Goal: Transaction & Acquisition: Purchase product/service

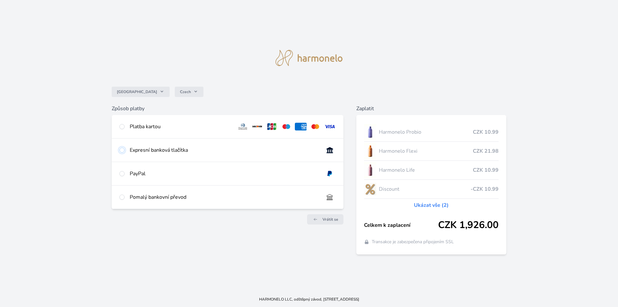
click at [123, 150] on input "radio" at bounding box center [121, 149] width 5 height 5
radio input "true"
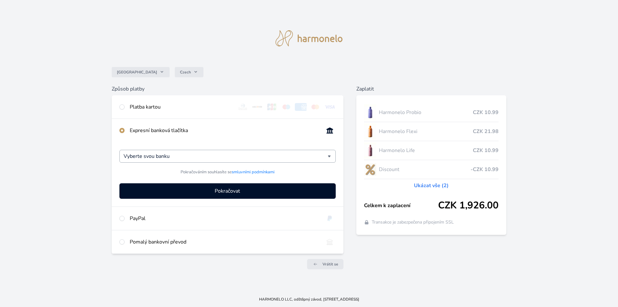
click at [329, 155] on div "Vyberte svou banku" at bounding box center [227, 156] width 216 height 13
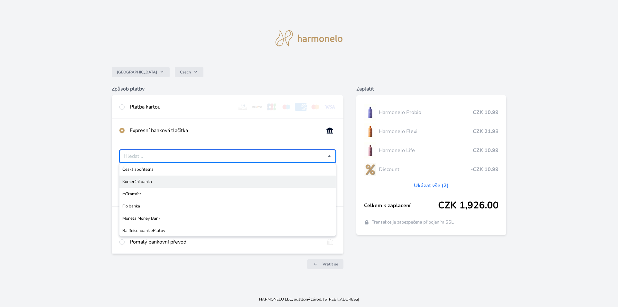
click at [148, 181] on span "Komerční banka" at bounding box center [227, 181] width 211 height 6
type input "Komerční banka"
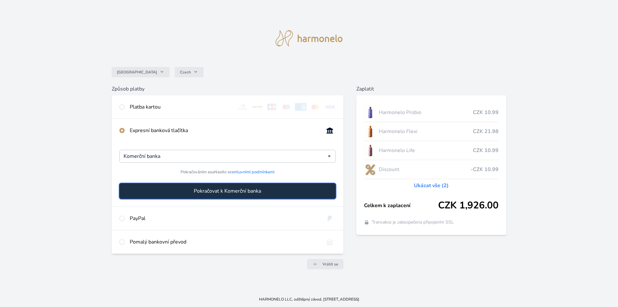
click at [258, 192] on span "Pokračovat k Komerční banka" at bounding box center [227, 191] width 67 height 8
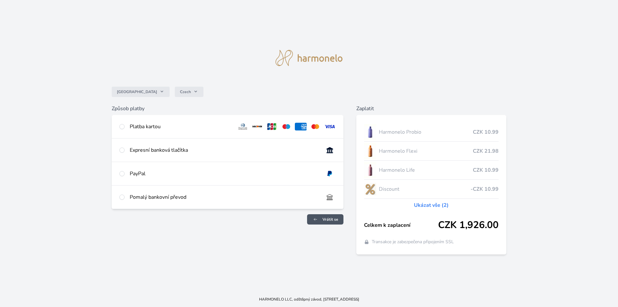
click at [332, 219] on span "Vrátit se" at bounding box center [331, 219] width 16 height 5
